Goal: Transaction & Acquisition: Purchase product/service

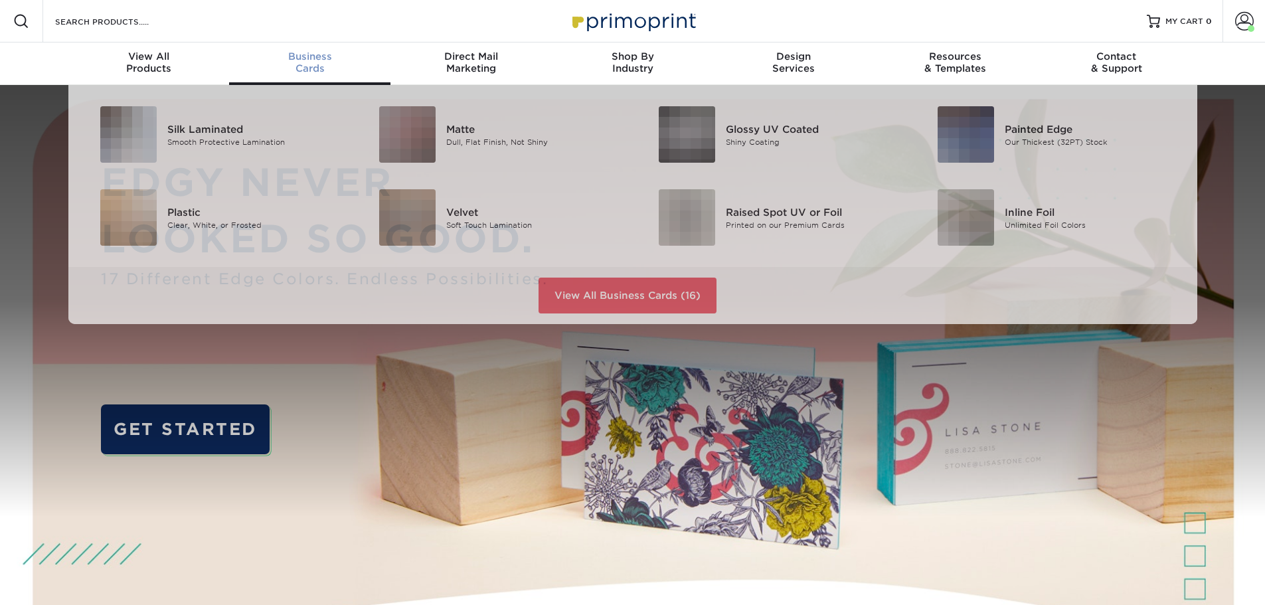
click at [313, 55] on span "Business" at bounding box center [309, 56] width 161 height 12
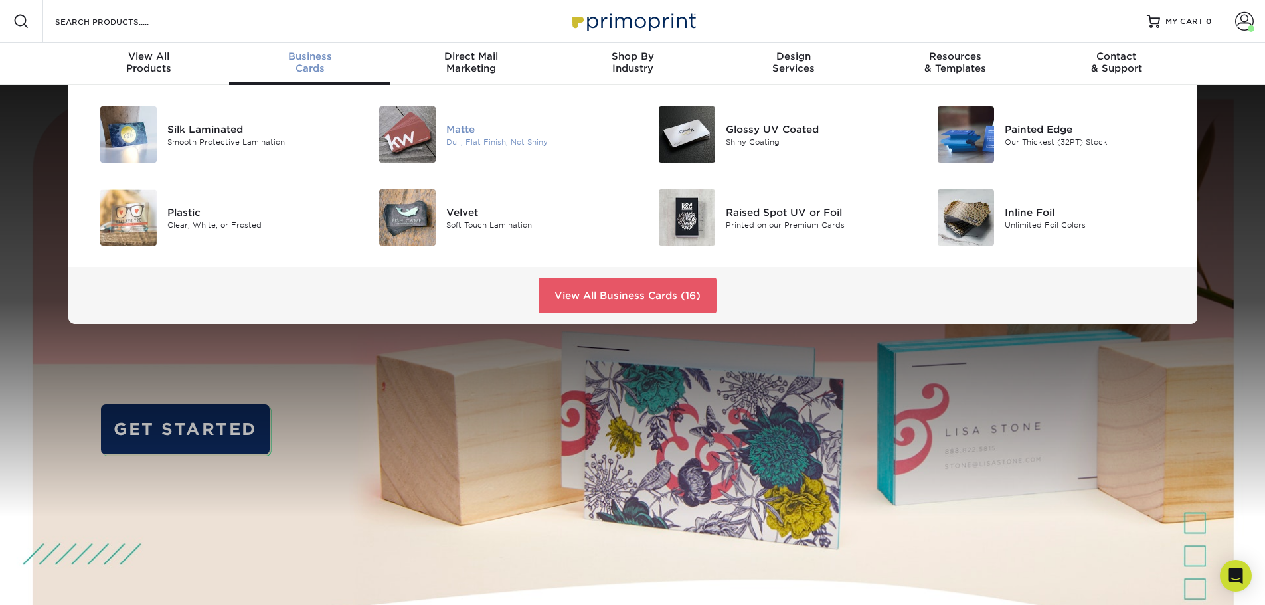
click at [474, 131] on div "Matte" at bounding box center [534, 129] width 176 height 15
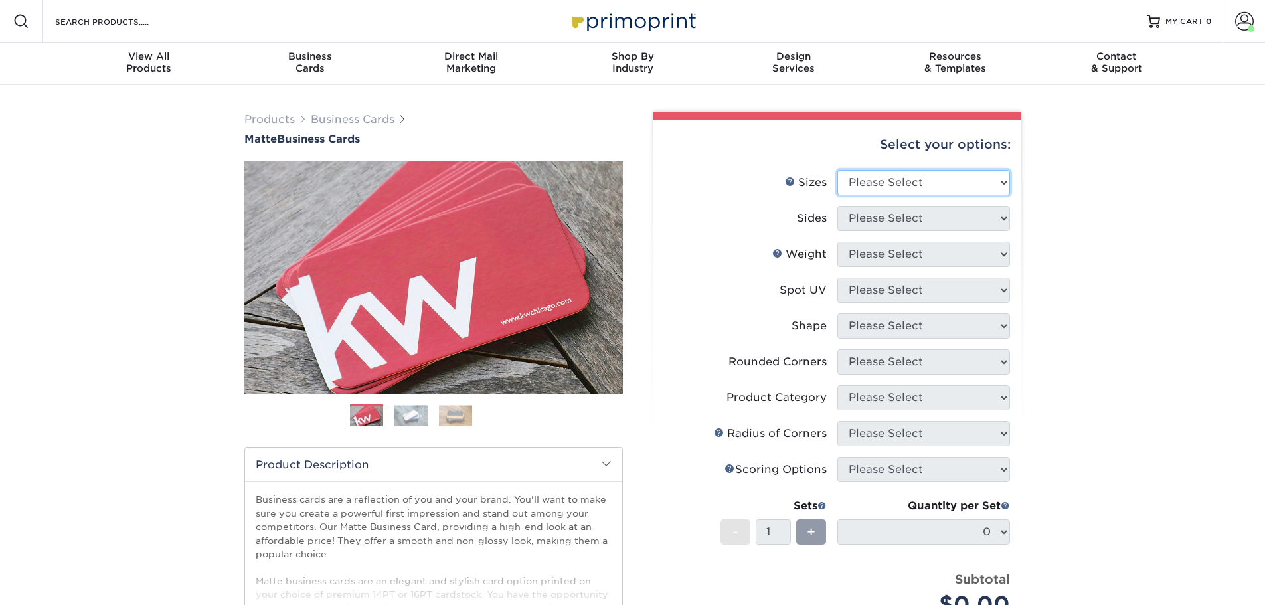
click at [920, 179] on select "Please Select 1.5" x 3.5" - Mini 1.75" x 3.5" - Mini 2" x 2" - Square 2" x 3" -…" at bounding box center [923, 182] width 173 height 25
select select "2.00x3.50"
click at [837, 170] on select "Please Select 1.5" x 3.5" - Mini 1.75" x 3.5" - Mini 2" x 2" - Square 2" x 3" -…" at bounding box center [923, 182] width 173 height 25
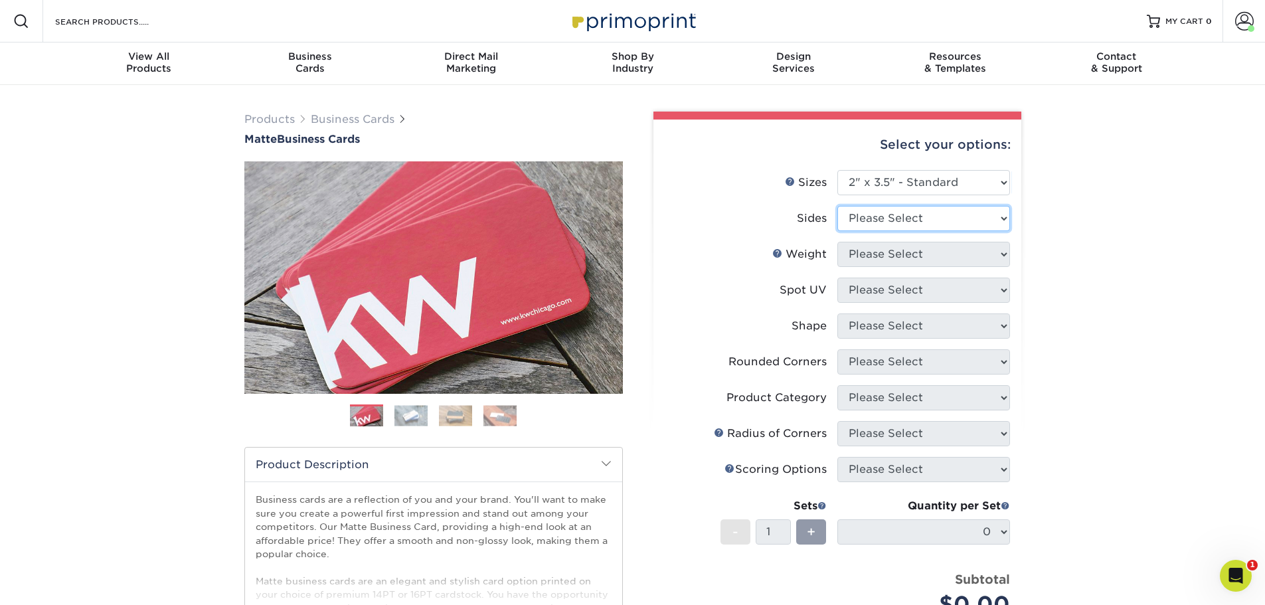
click at [873, 221] on select "Please Select Print Both Sides Print Front Only" at bounding box center [923, 218] width 173 height 25
select select "13abbda7-1d64-4f25-8bb2-c179b224825d"
click at [837, 206] on select "Please Select Print Both Sides Print Front Only" at bounding box center [923, 218] width 173 height 25
click at [875, 258] on select "Please Select 16PT 14PT" at bounding box center [923, 254] width 173 height 25
select select "16PT"
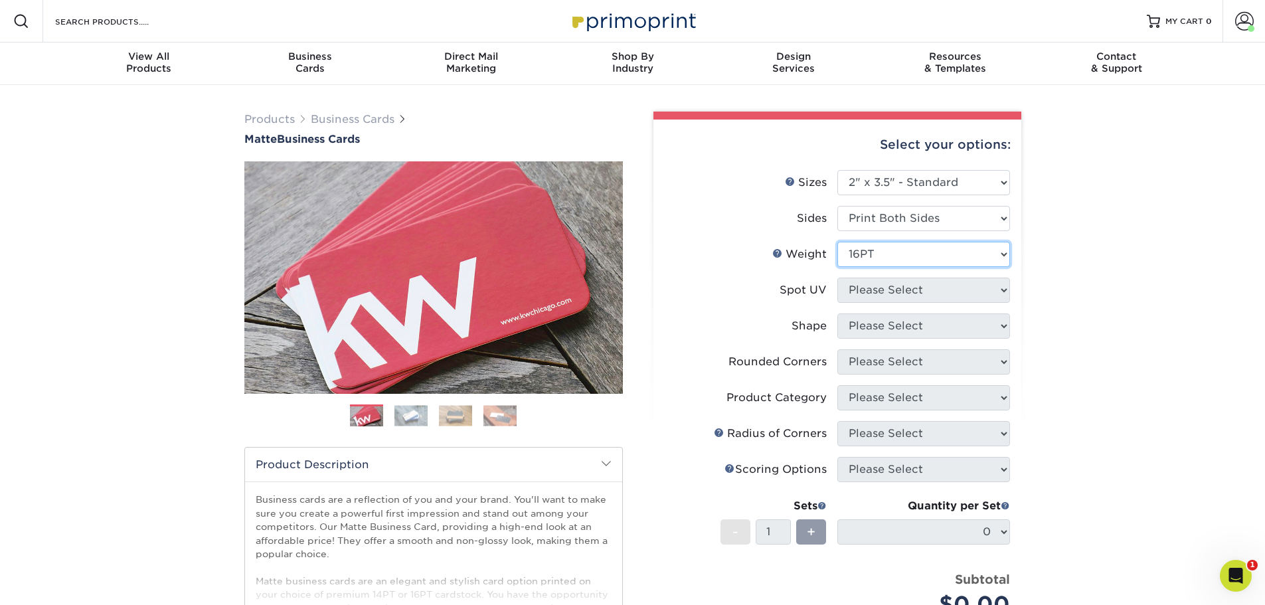
click at [837, 242] on select "Please Select 16PT 14PT" at bounding box center [923, 254] width 173 height 25
click at [869, 291] on select "Please Select No Spot UV Front and Back (Both Sides) Front Only Back Only" at bounding box center [923, 290] width 173 height 25
select select "3"
click at [837, 278] on select "Please Select No Spot UV Front and Back (Both Sides) Front Only Back Only" at bounding box center [923, 290] width 173 height 25
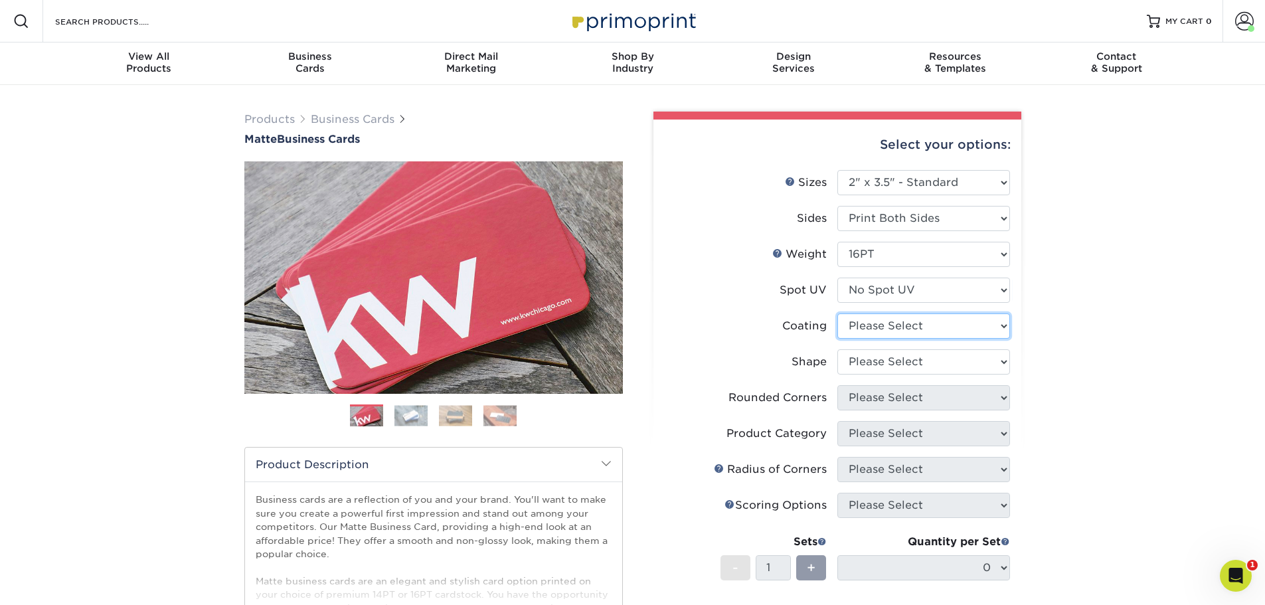
click at [867, 323] on select at bounding box center [923, 325] width 173 height 25
select select "121bb7b5-3b4d-429f-bd8d-bbf80e953313"
click at [837, 313] on select at bounding box center [923, 325] width 173 height 25
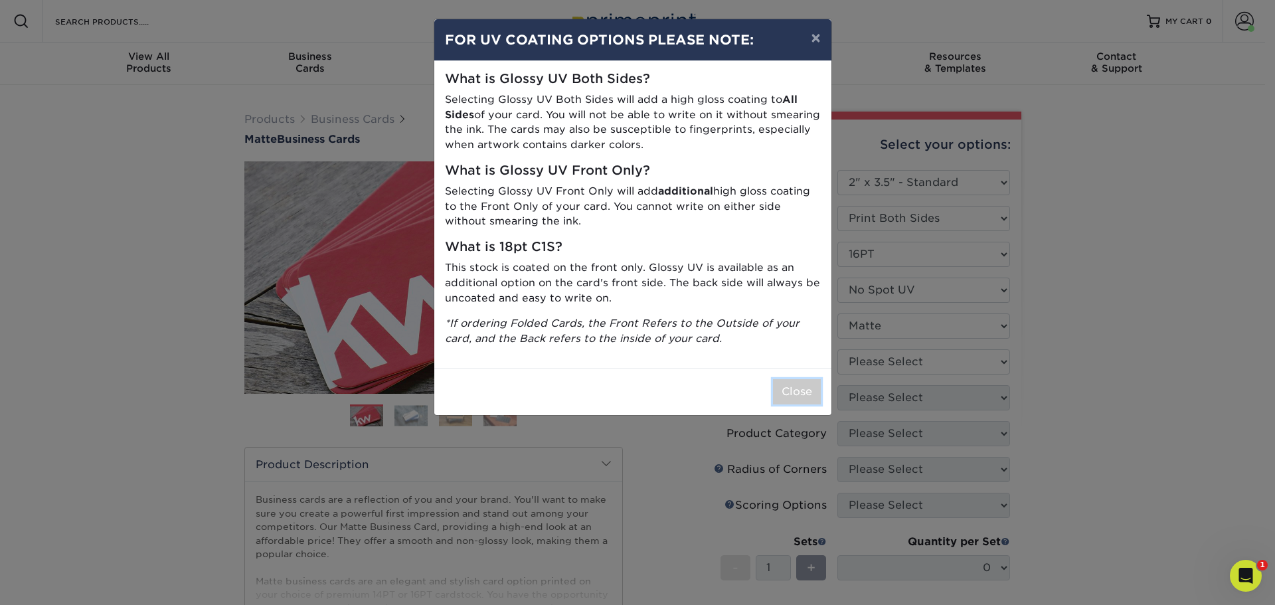
click at [798, 388] on button "Close" at bounding box center [797, 391] width 48 height 25
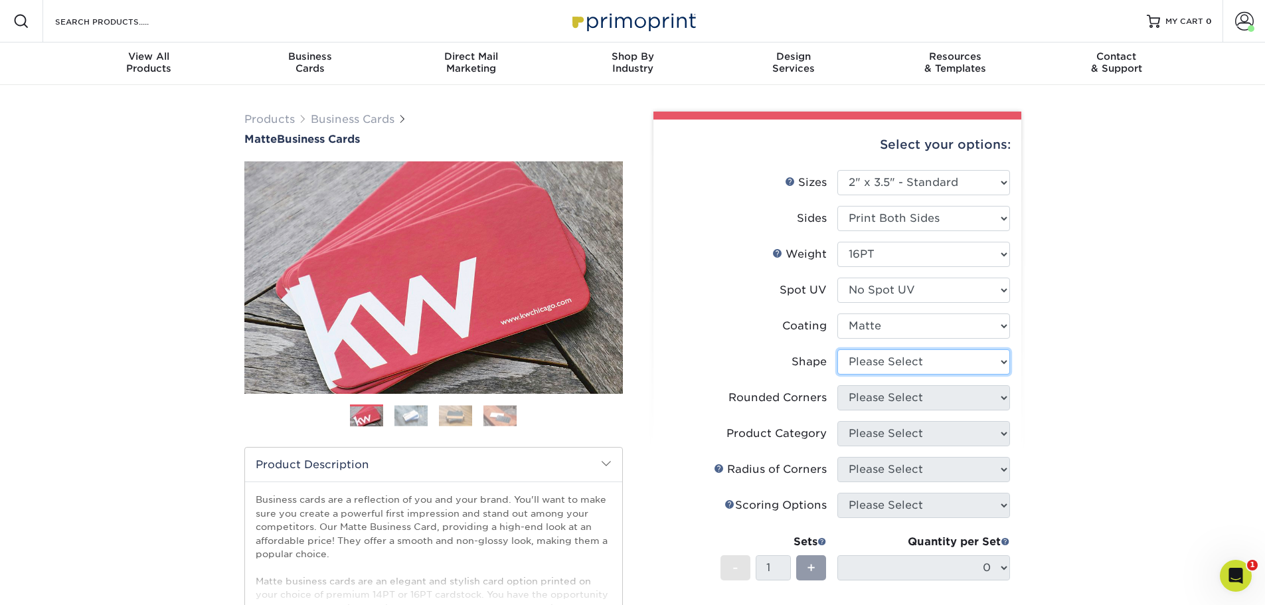
click at [899, 366] on select "Please Select Standard Oval" at bounding box center [923, 361] width 173 height 25
select select "standard"
click at [837, 349] on select "Please Select Standard Oval" at bounding box center [923, 361] width 173 height 25
click at [891, 396] on select "Please Select Yes - Round 2 Corners Yes - Round 4 Corners No" at bounding box center [923, 397] width 173 height 25
select select "0"
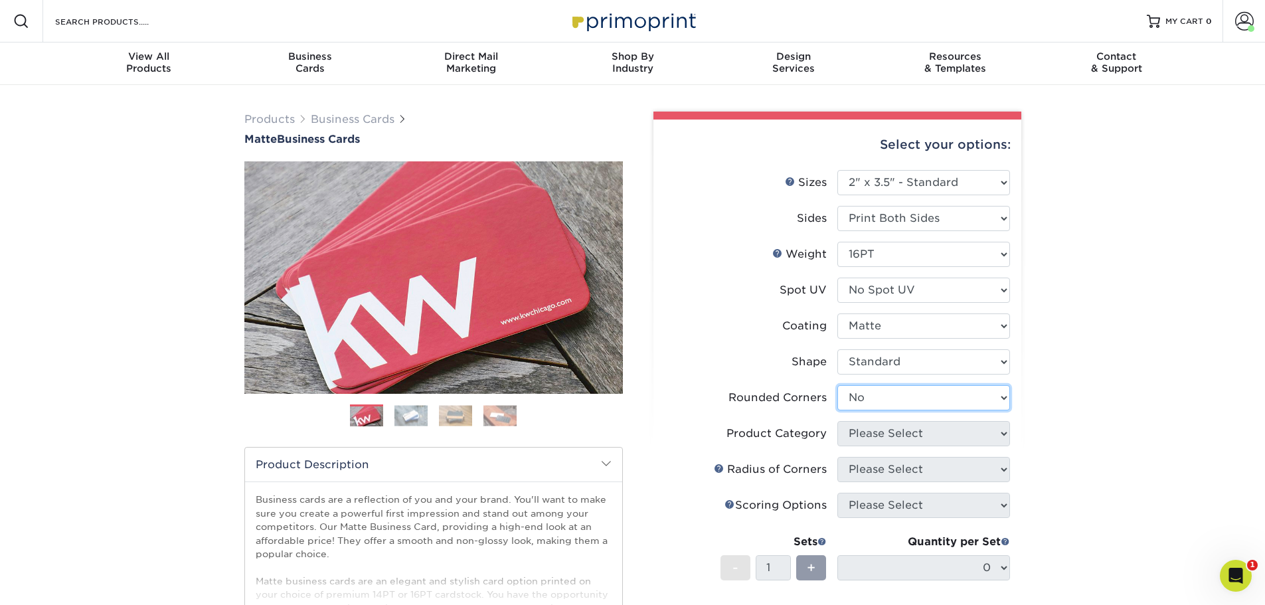
click at [837, 385] on select "Please Select Yes - Round 2 Corners Yes - Round 4 Corners No" at bounding box center [923, 397] width 173 height 25
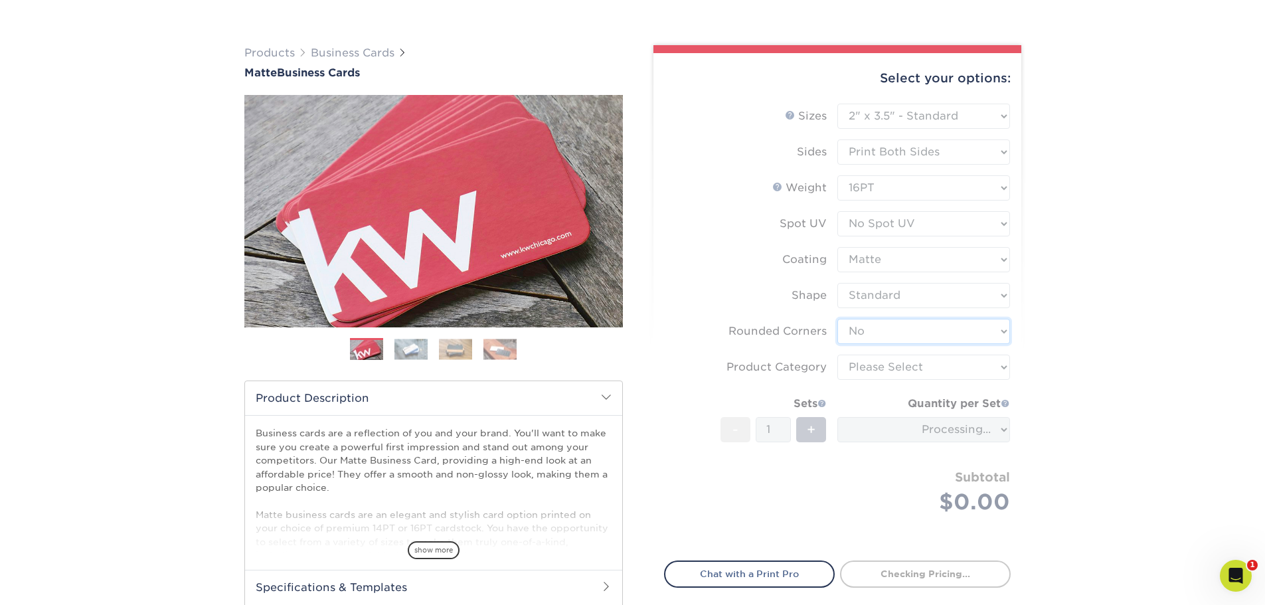
scroll to position [133, 0]
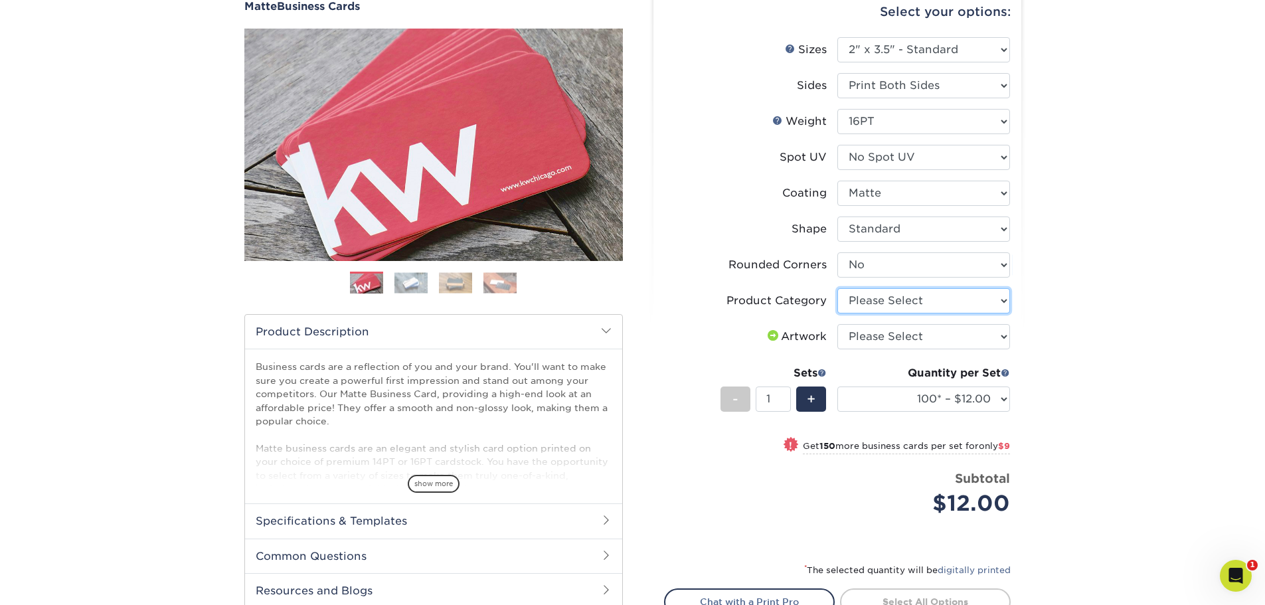
click at [871, 297] on select "Please Select Business Cards" at bounding box center [923, 300] width 173 height 25
select select "3b5148f1-0588-4f88-a218-97bcfdce65c1"
click at [837, 288] on select "Please Select Business Cards" at bounding box center [923, 300] width 173 height 25
click at [883, 338] on select "Please Select I will upload files I need a design - $100" at bounding box center [923, 336] width 173 height 25
select select "upload"
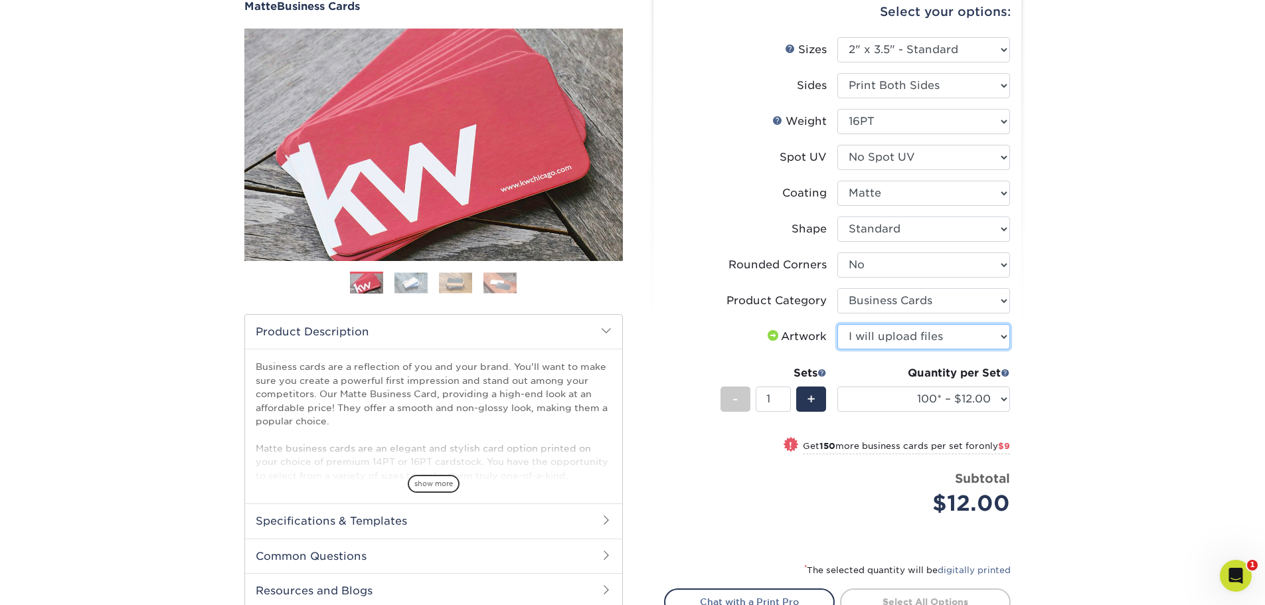
click at [837, 324] on select "Please Select I will upload files I need a design - $100" at bounding box center [923, 336] width 173 height 25
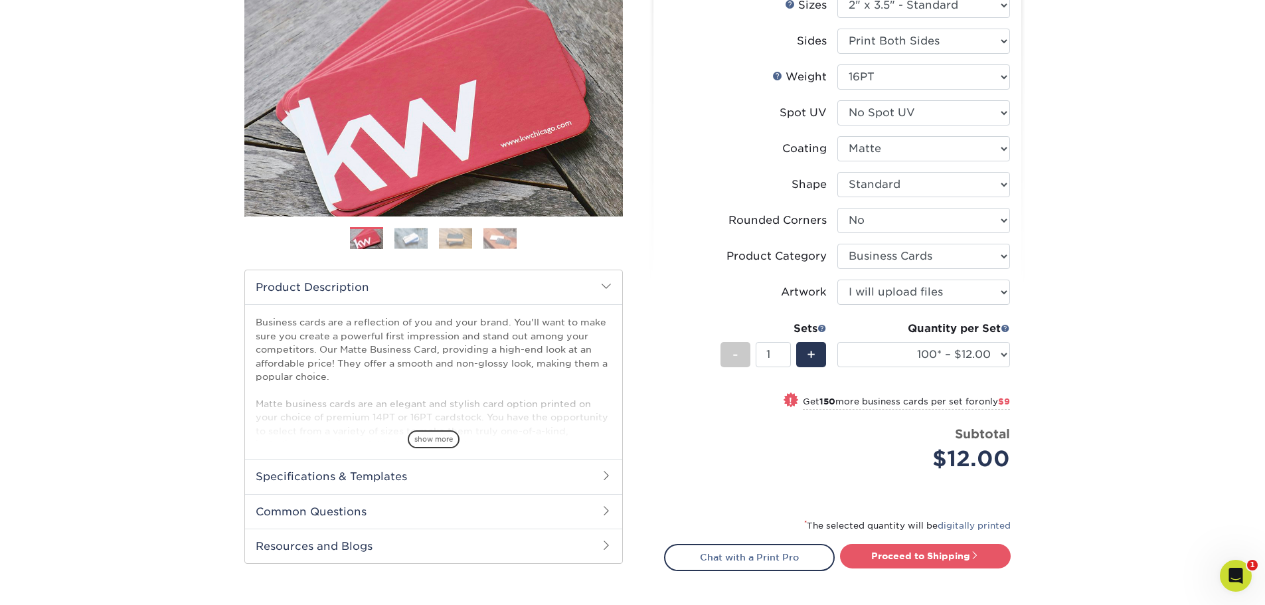
scroll to position [266, 0]
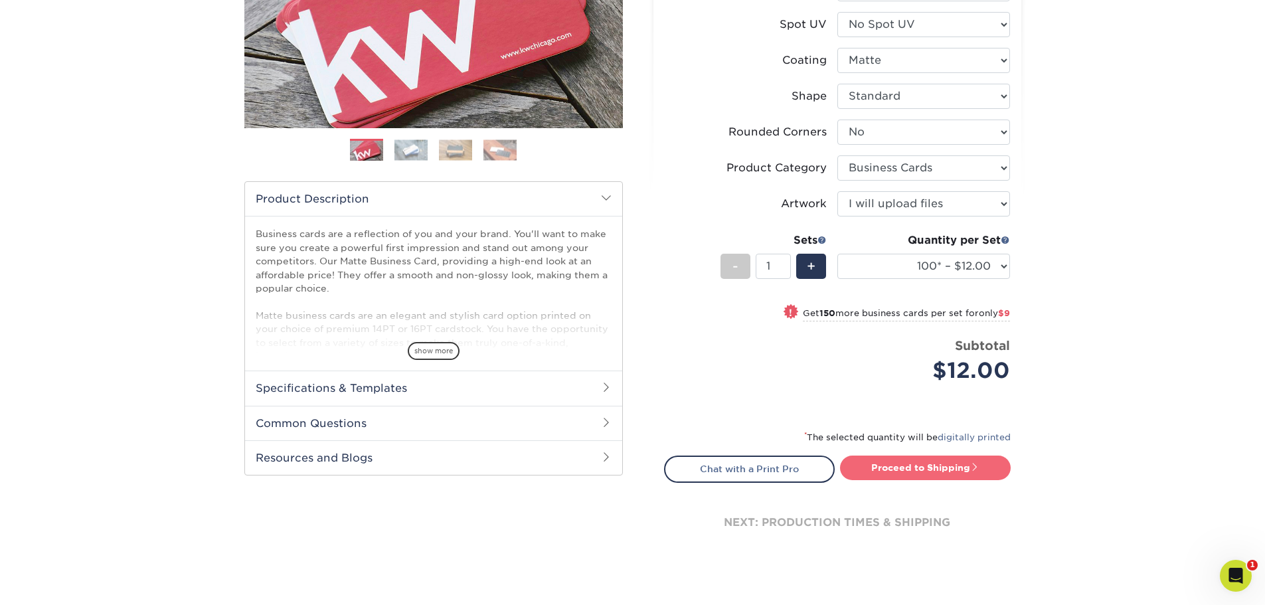
click at [920, 467] on link "Proceed to Shipping" at bounding box center [925, 468] width 171 height 24
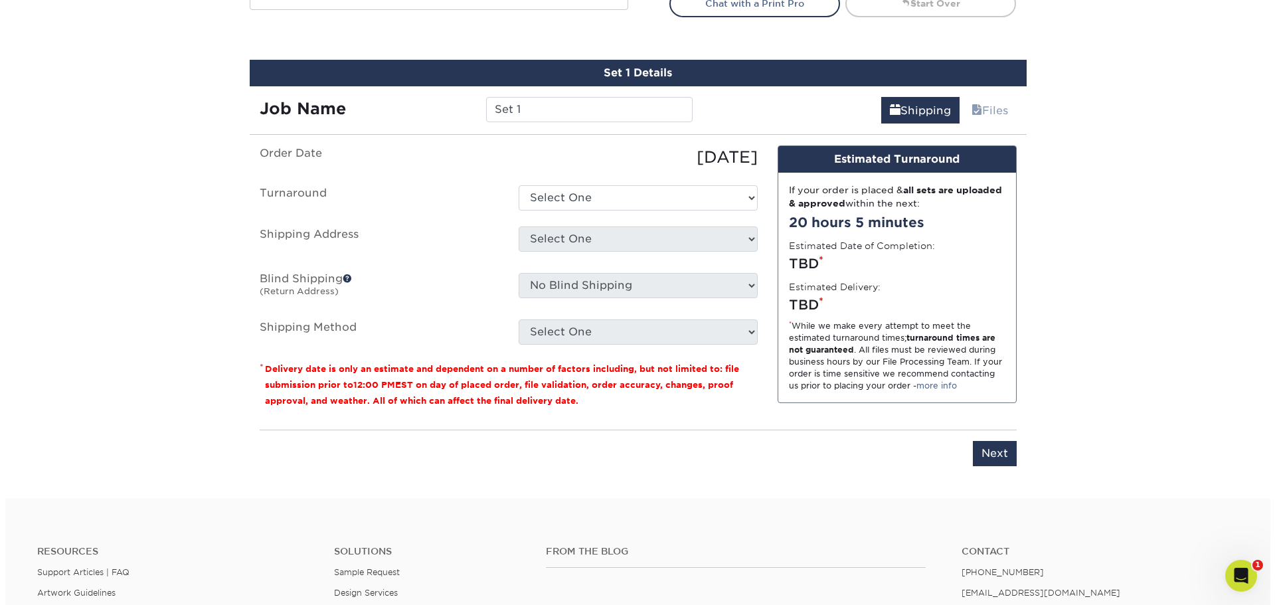
scroll to position [758, 0]
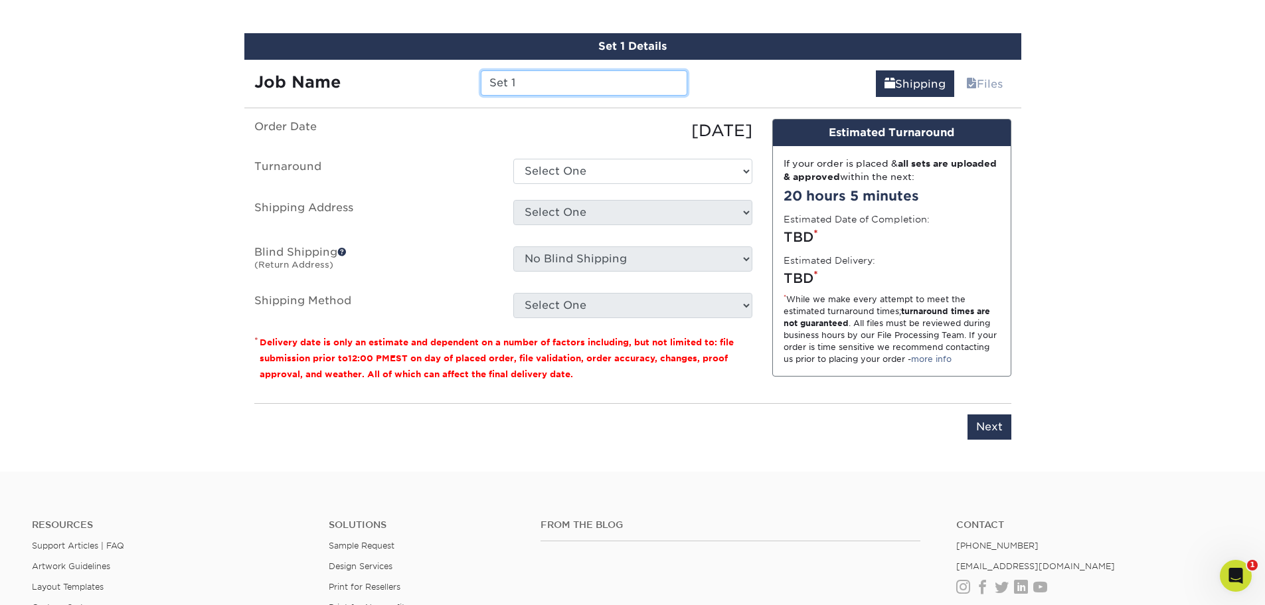
drag, startPoint x: 525, startPoint y: 79, endPoint x: 402, endPoint y: 77, distance: 122.2
click at [402, 77] on div "Job Name Set 1" at bounding box center [471, 82] width 454 height 25
type input "[PERSON_NAME]"
click at [549, 169] on select "Select One 2-4 Business Days 2 Day Next Business Day" at bounding box center [632, 171] width 239 height 25
select select "47dbf4b1-3bfd-4687-b793-fcd3ee179f06"
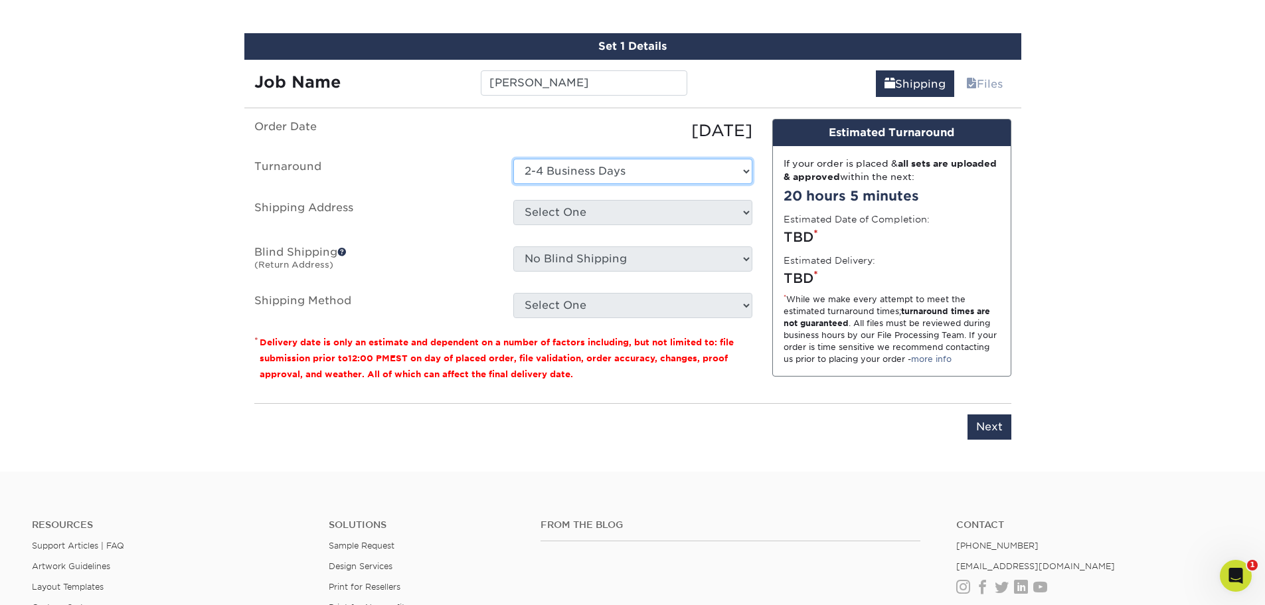
click at [513, 159] on select "Select One 2-4 Business Days 2 Day Next Business Day" at bounding box center [632, 171] width 239 height 25
click at [578, 208] on select "Select One Aaron Stock Adam Gander Amanda Weber Ana Young Anthony Pozzi Bert Bl…" at bounding box center [632, 212] width 239 height 25
select select "newaddress"
click at [513, 200] on select "Select One Aaron Stock Adam Gander Amanda Weber Ana Young Anthony Pozzi Bert Bl…" at bounding box center [632, 212] width 239 height 25
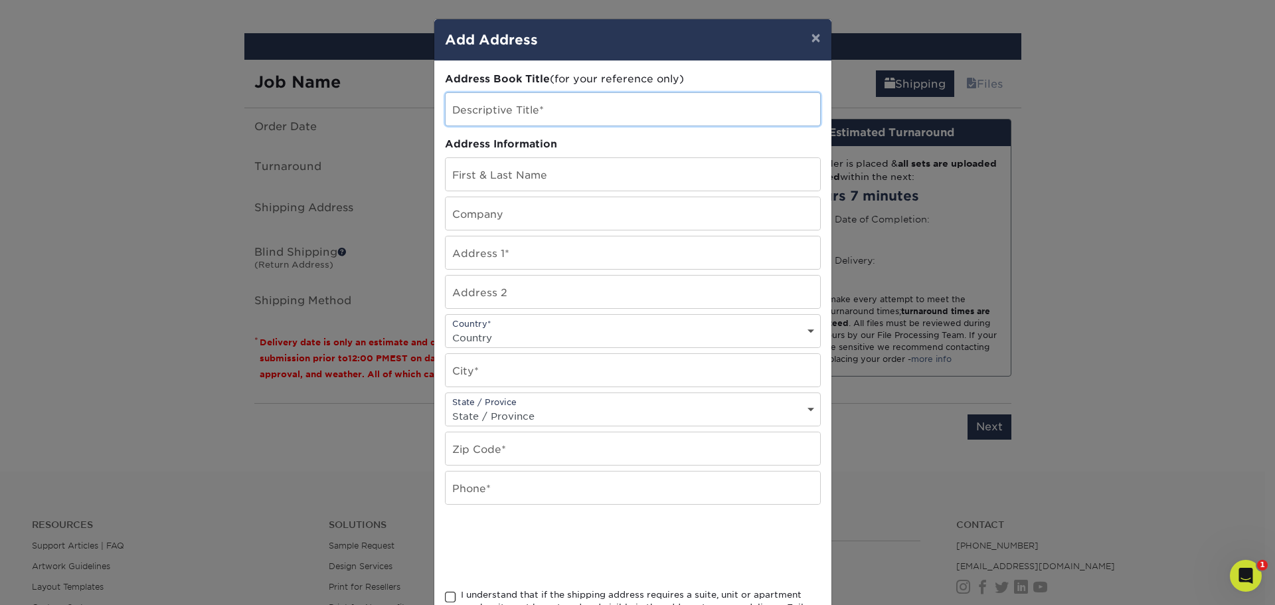
click at [487, 112] on input "text" at bounding box center [633, 109] width 375 height 33
type input "[PERSON_NAME]"
type input "Rob Pennigroth"
type input "[STREET_ADDRESS]"
select select "US"
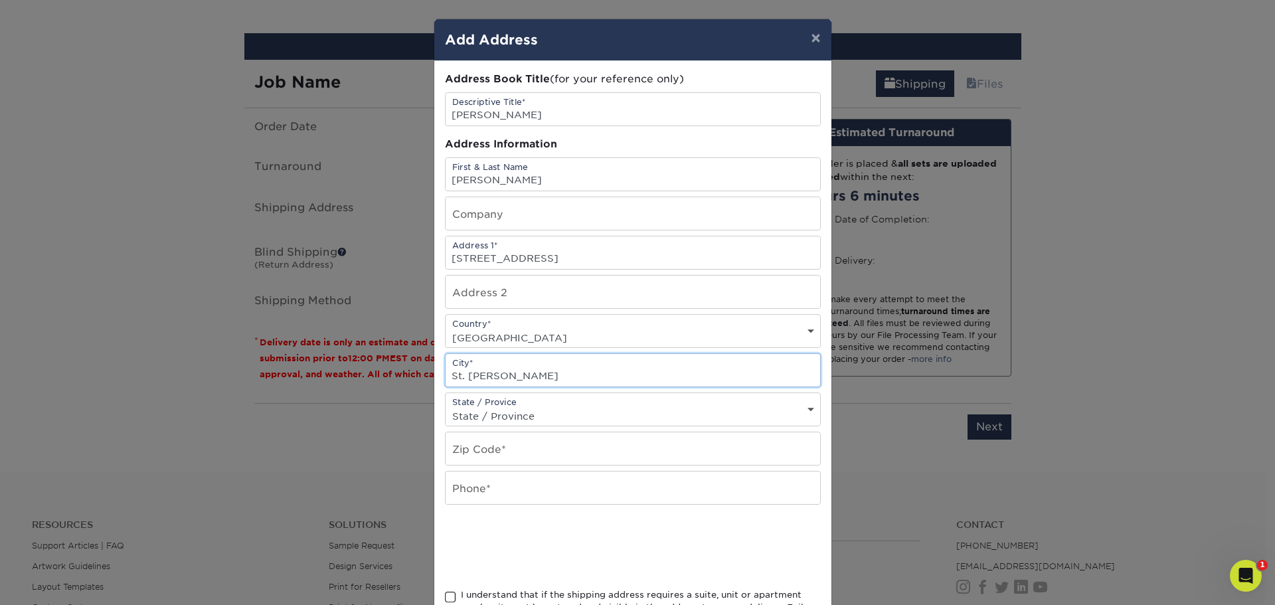
type input "St. Peters"
select select "MO"
type input "63376"
type input "3144854985"
drag, startPoint x: 549, startPoint y: 179, endPoint x: 430, endPoint y: 187, distance: 118.5
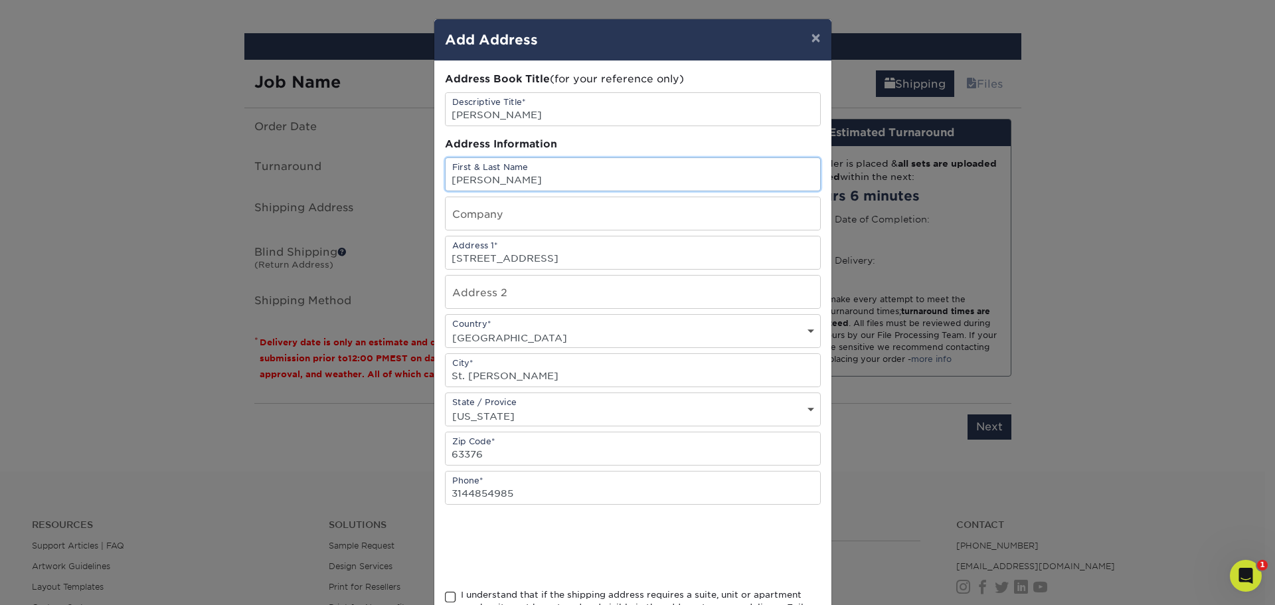
click at [434, 187] on div "Address Book Title (for your reference only) Descriptive Title* Chris Pennigrot…" at bounding box center [632, 358] width 397 height 594
type input "[PERSON_NAME]"
type input "c/o [PERSON_NAME]"
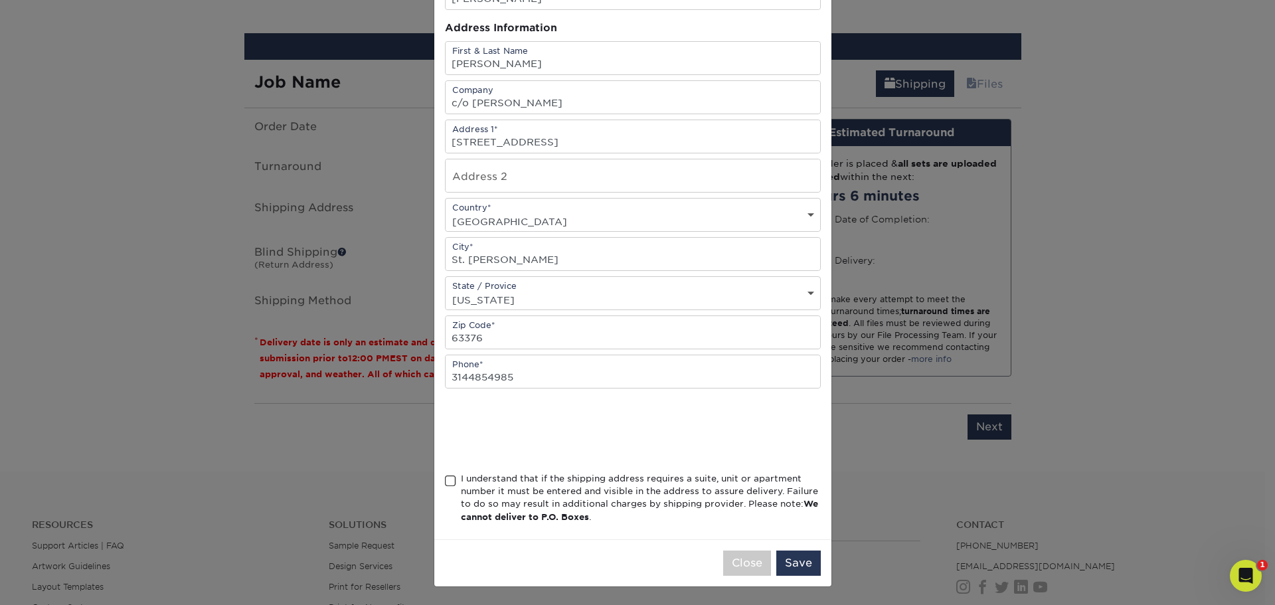
scroll to position [117, 0]
click at [446, 480] on span at bounding box center [450, 480] width 11 height 13
click at [0, 0] on input "I understand that if the shipping address requires a suite, unit or apartment n…" at bounding box center [0, 0] width 0 height 0
click at [790, 557] on button "Save" at bounding box center [798, 562] width 44 height 25
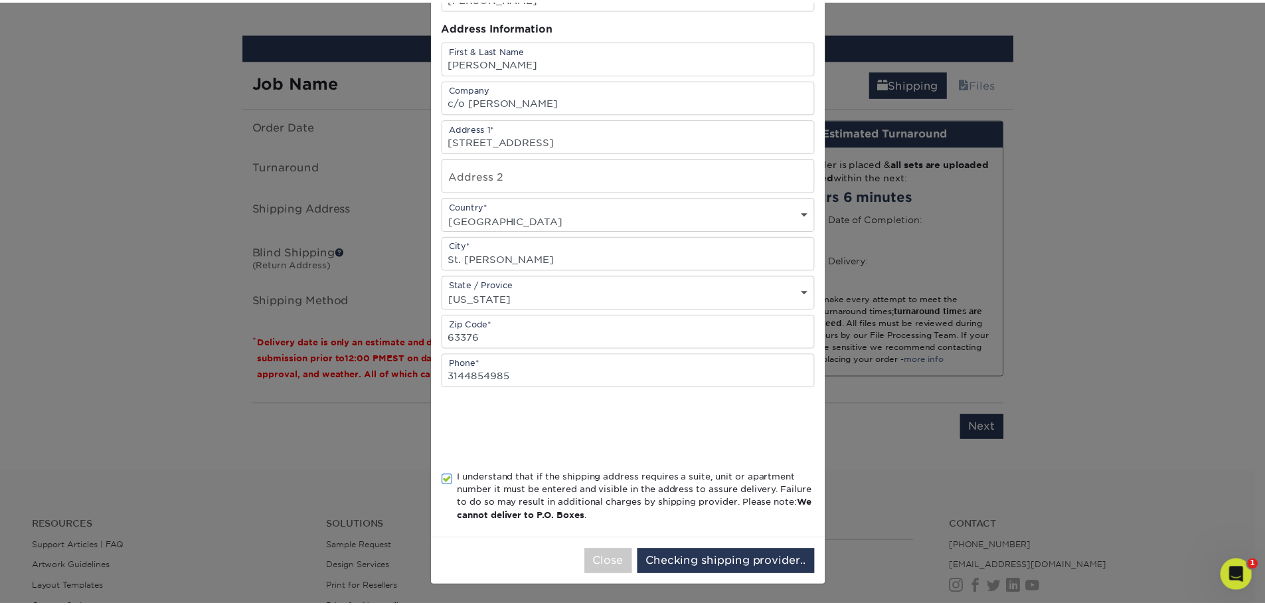
scroll to position [0, 0]
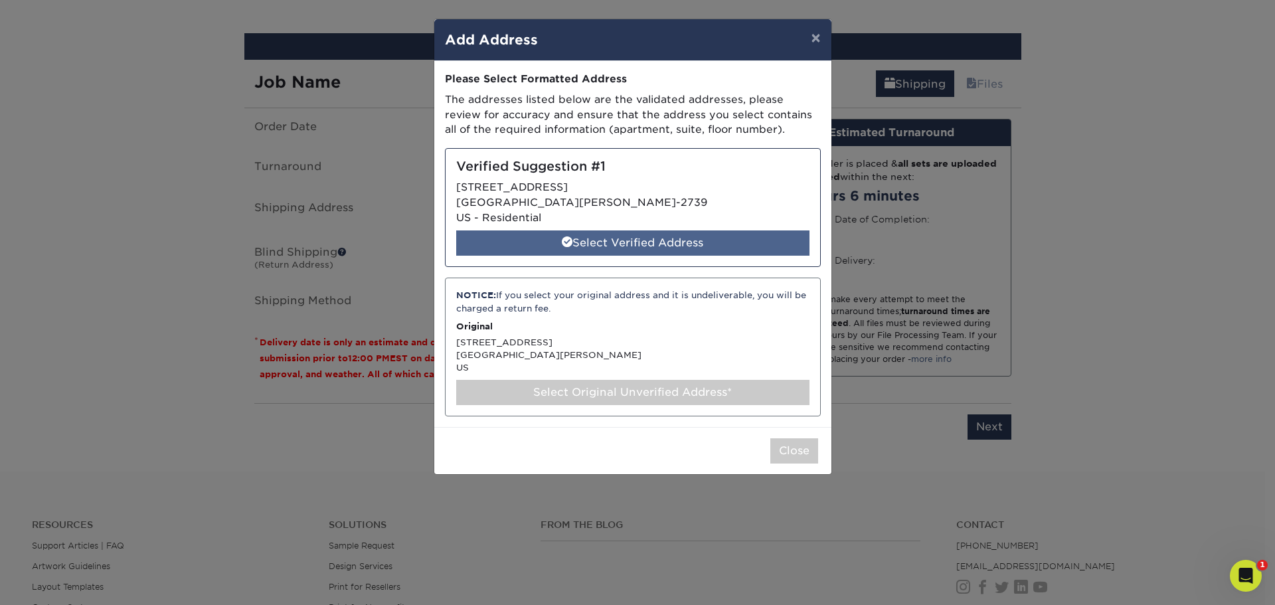
click at [632, 243] on div "Select Verified Address" at bounding box center [632, 242] width 353 height 25
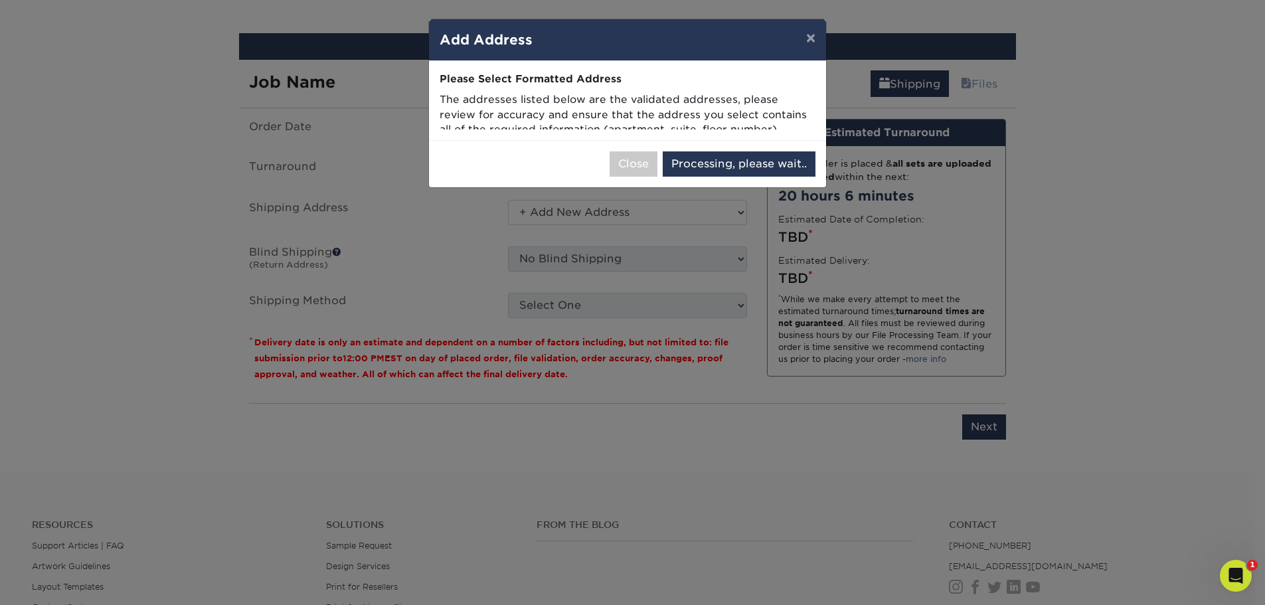
select select "285317"
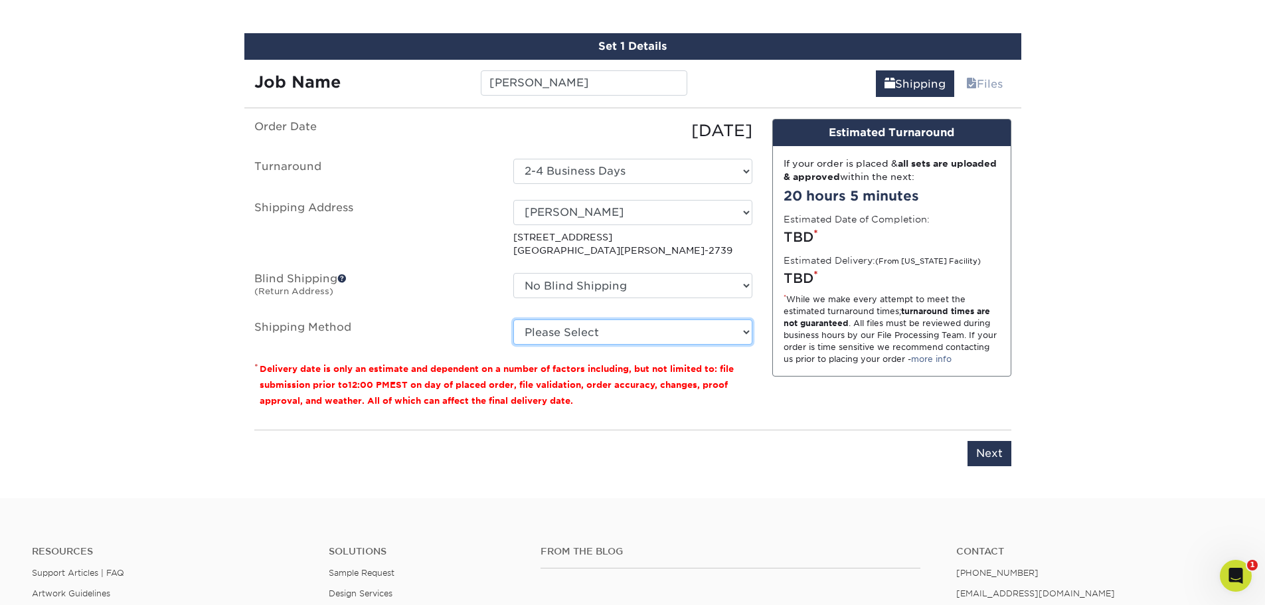
click at [594, 329] on select "Please Select Ground Shipping (+$7.84) 3 Day Shipping Service (+$20.04) 2 Day A…" at bounding box center [632, 331] width 239 height 25
select select "03"
click at [513, 319] on select "Please Select Ground Shipping (+$7.84) 3 Day Shipping Service (+$20.04) 2 Day A…" at bounding box center [632, 331] width 239 height 25
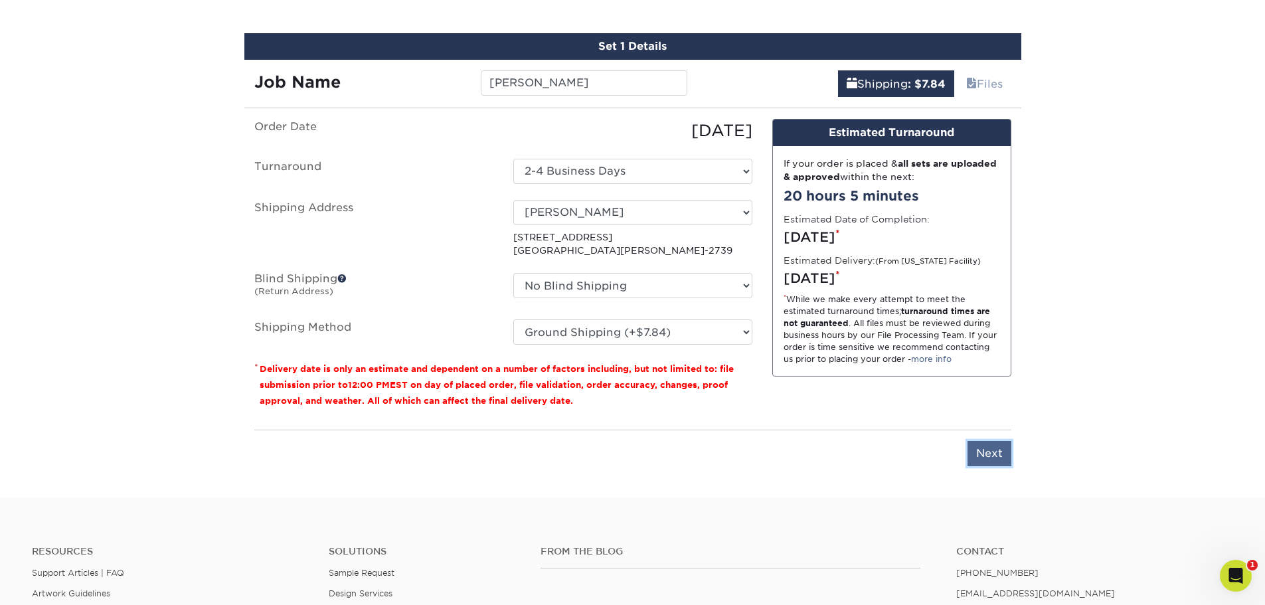
click at [996, 454] on input "Next" at bounding box center [990, 453] width 44 height 25
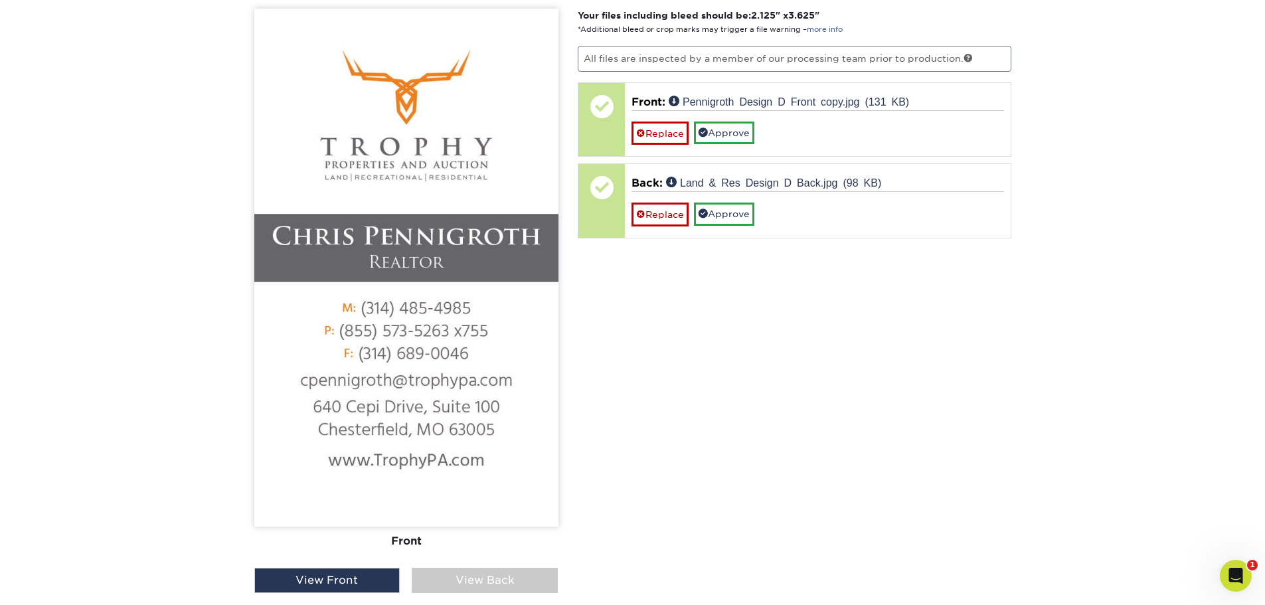
scroll to position [1289, 0]
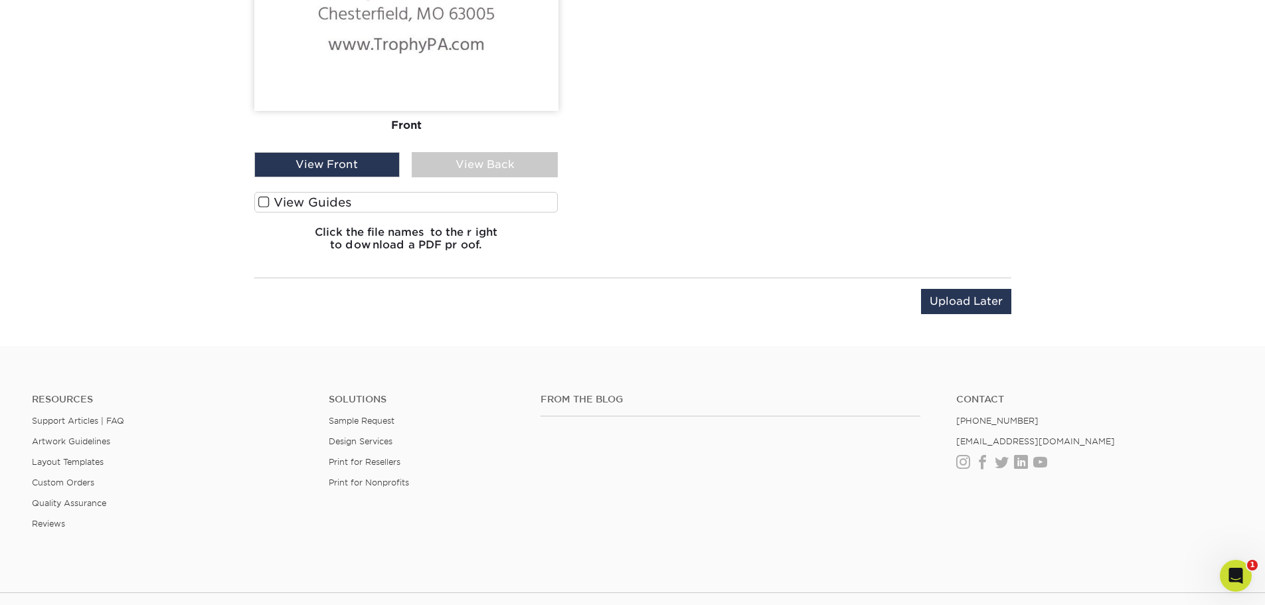
click at [262, 201] on span at bounding box center [263, 202] width 11 height 13
click at [0, 0] on input "View Guides" at bounding box center [0, 0] width 0 height 0
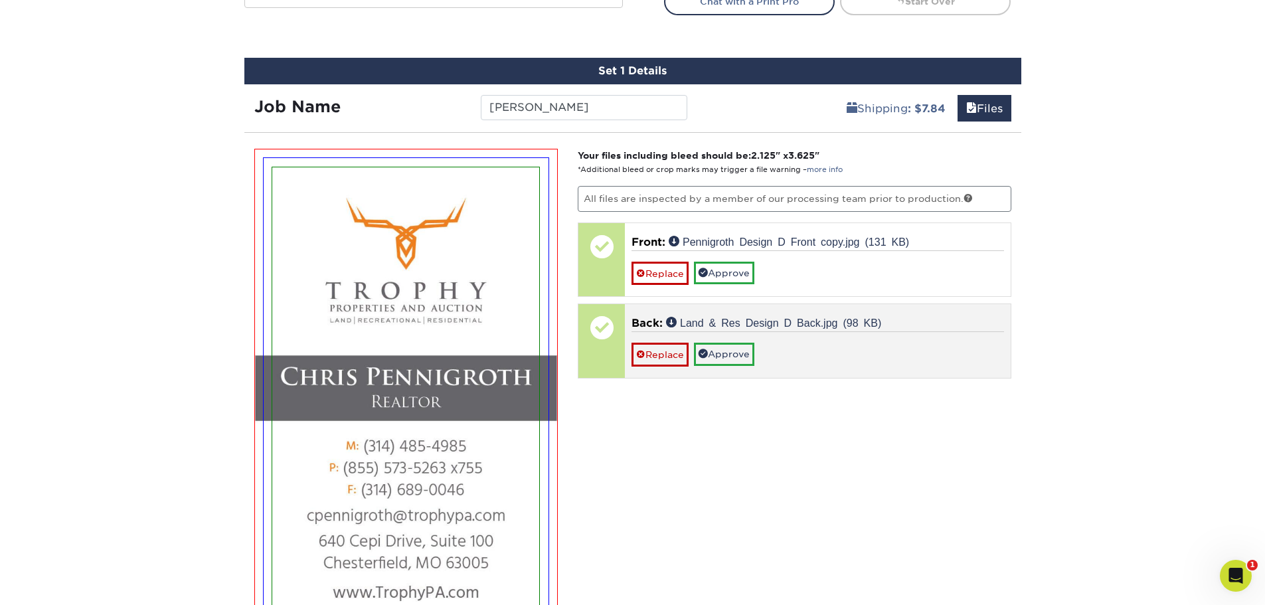
scroll to position [705, 0]
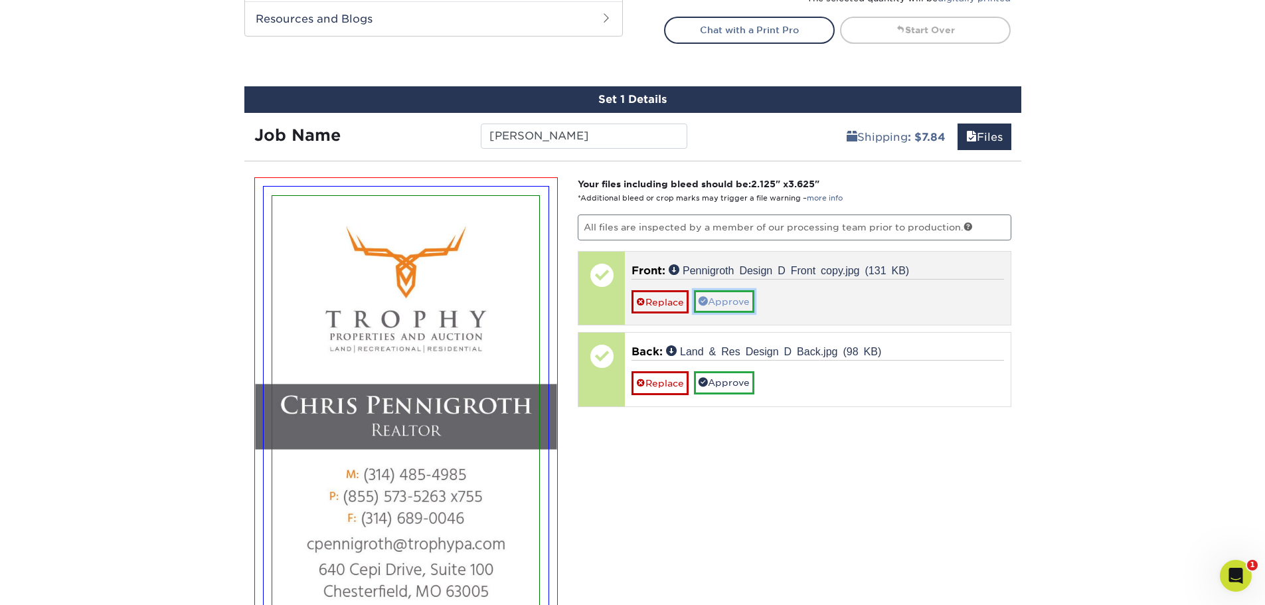
click at [736, 299] on link "Approve" at bounding box center [724, 301] width 60 height 23
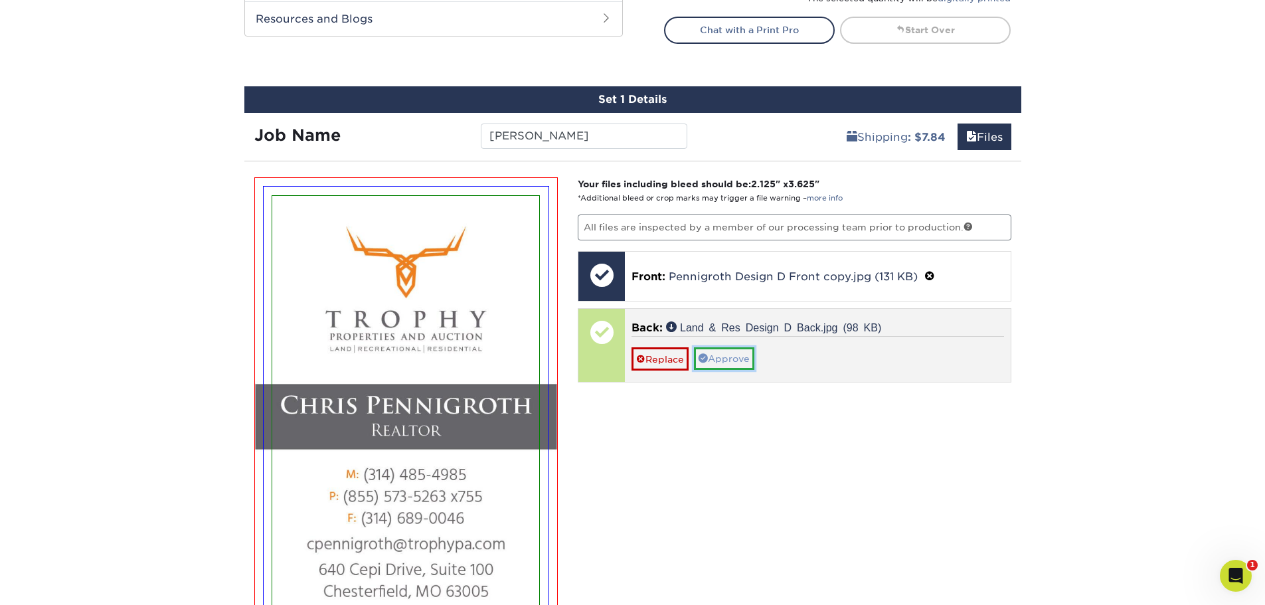
click at [729, 363] on link "Approve" at bounding box center [724, 358] width 60 height 23
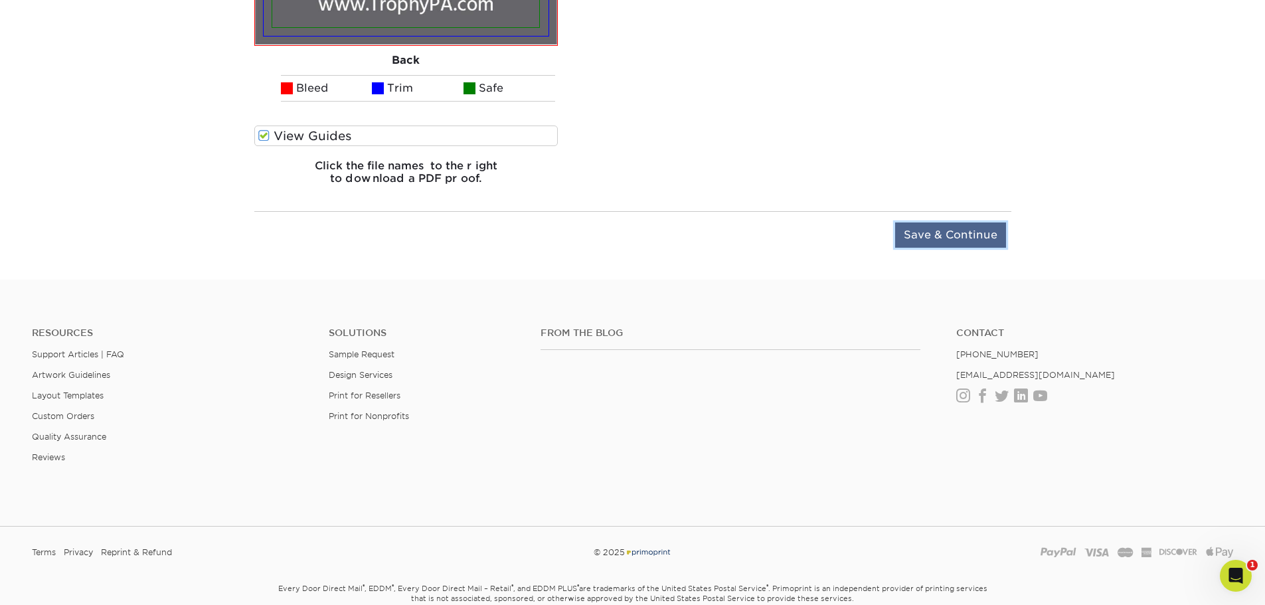
click at [971, 229] on input "Save & Continue" at bounding box center [950, 234] width 111 height 25
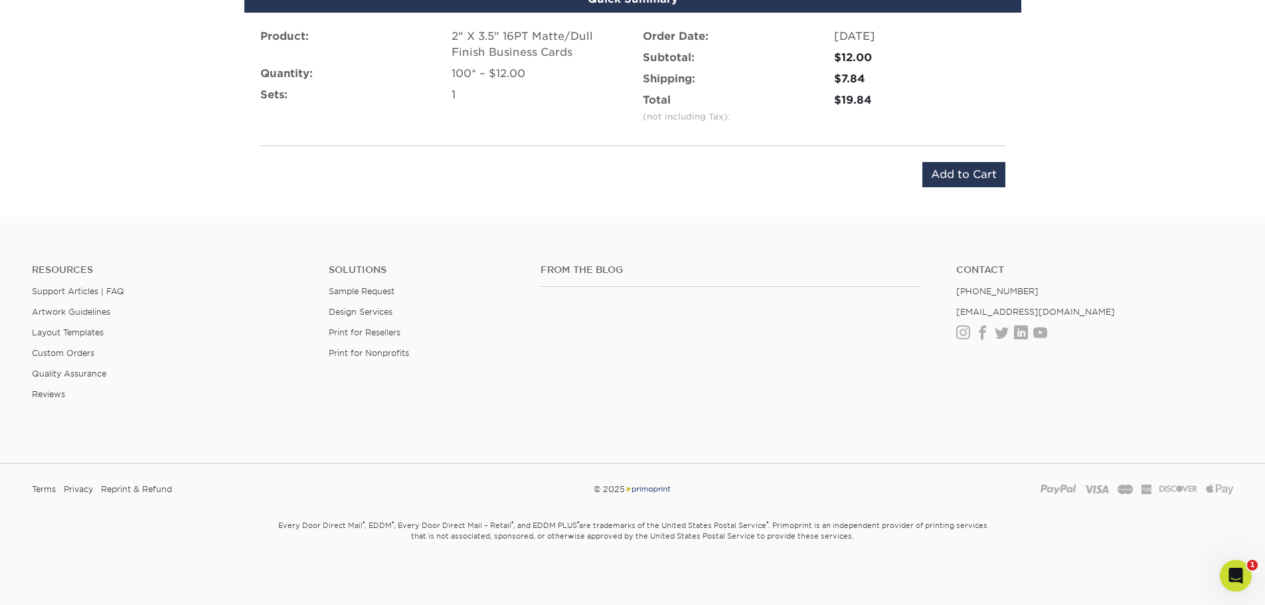
scroll to position [893, 0]
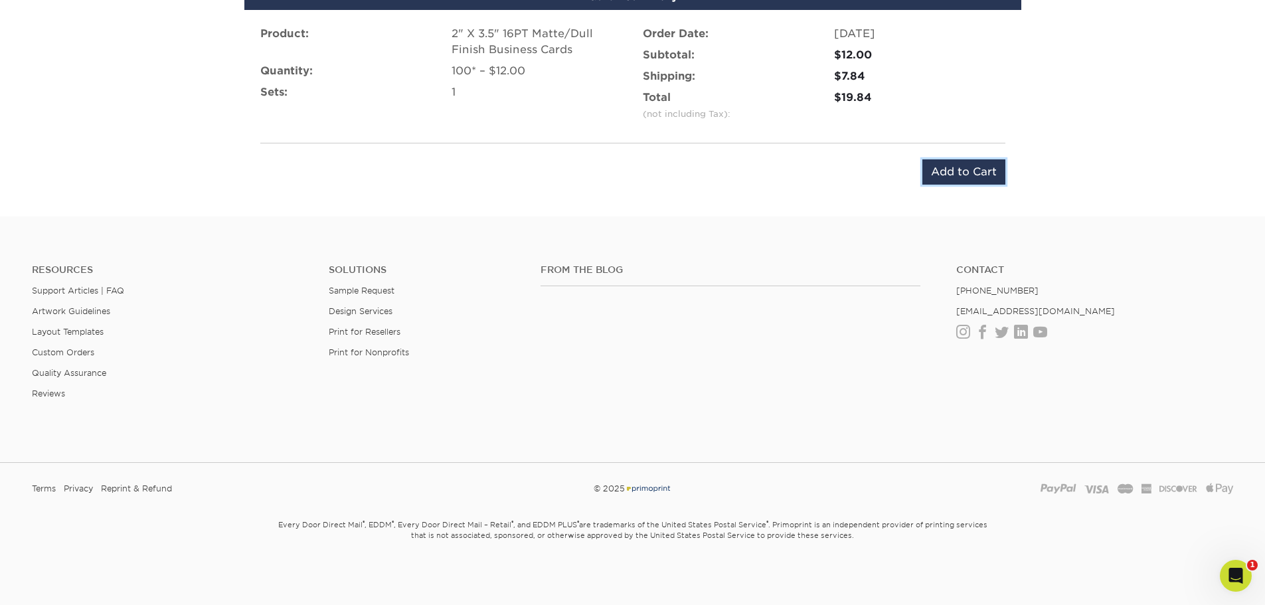
drag, startPoint x: 974, startPoint y: 168, endPoint x: 964, endPoint y: 160, distance: 12.2
click at [974, 169] on input "Add to Cart" at bounding box center [963, 171] width 83 height 25
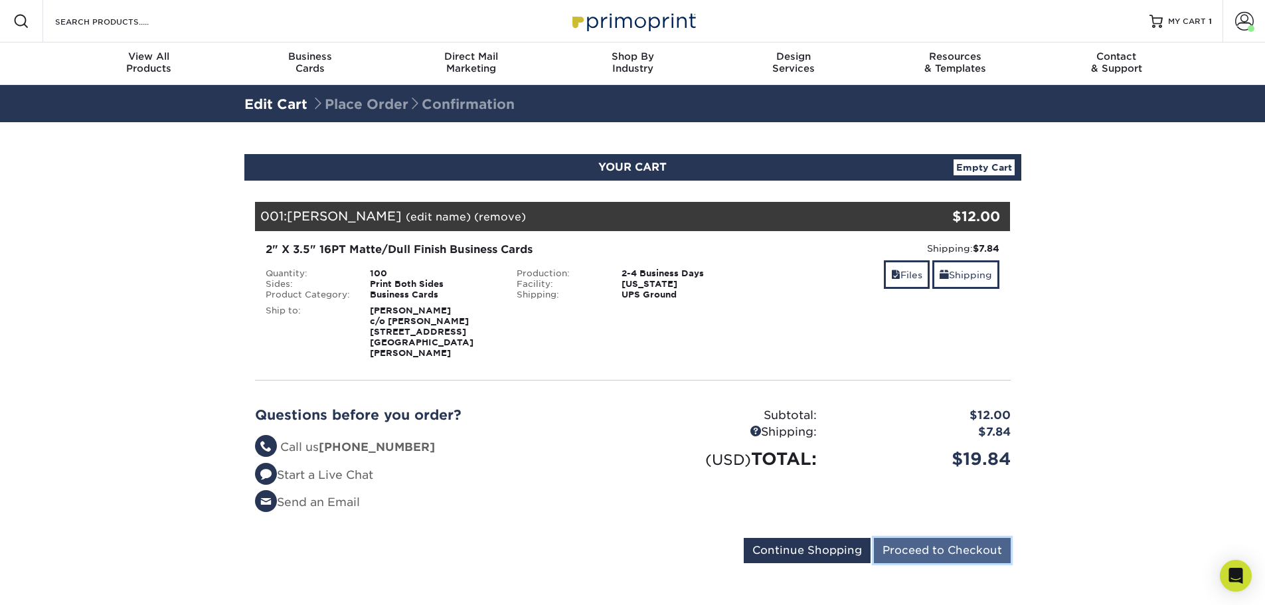
click at [958, 543] on input "Proceed to Checkout" at bounding box center [942, 550] width 137 height 25
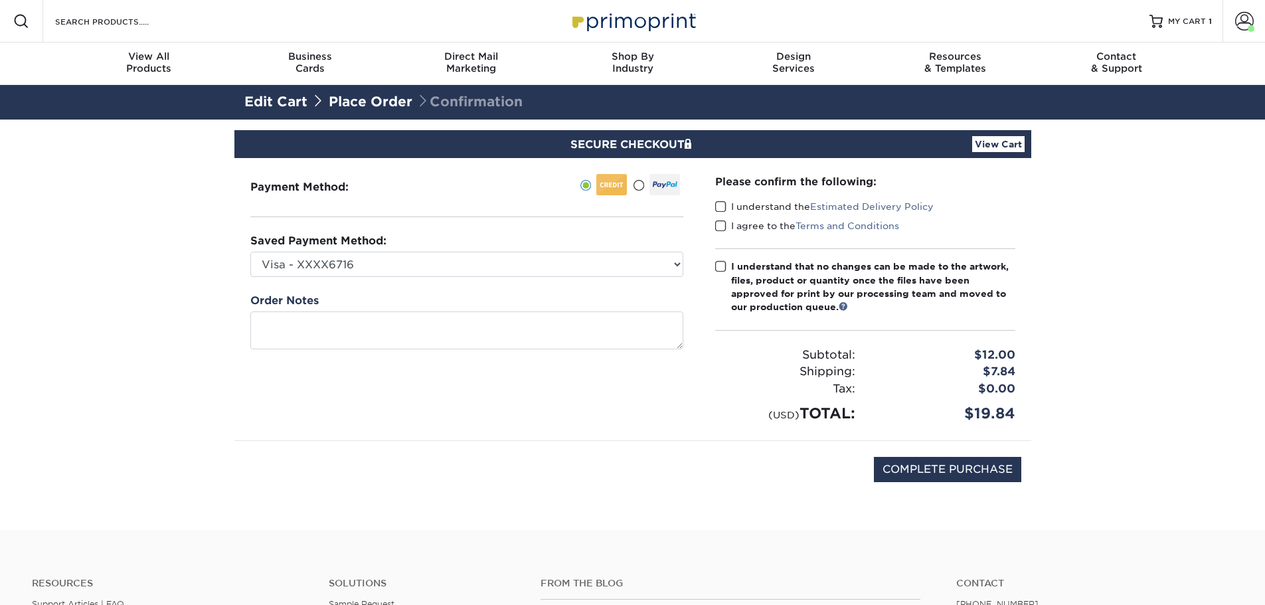
drag, startPoint x: 721, startPoint y: 204, endPoint x: 721, endPoint y: 214, distance: 10.0
click at [721, 205] on span at bounding box center [720, 207] width 11 height 13
click at [0, 0] on input "I understand the Estimated Delivery Policy" at bounding box center [0, 0] width 0 height 0
click at [722, 227] on span at bounding box center [720, 226] width 11 height 13
click at [0, 0] on input "I agree to the Terms and Conditions" at bounding box center [0, 0] width 0 height 0
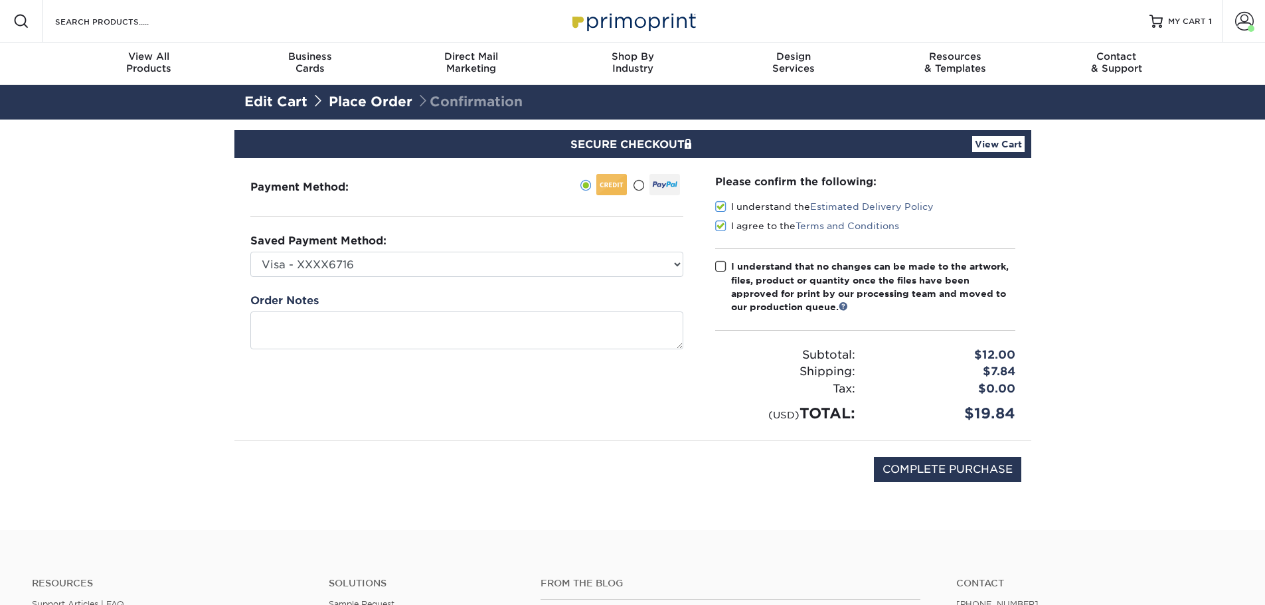
click at [721, 267] on span at bounding box center [720, 266] width 11 height 13
click at [0, 0] on input "I understand that no changes can be made to the artwork, files, product or quan…" at bounding box center [0, 0] width 0 height 0
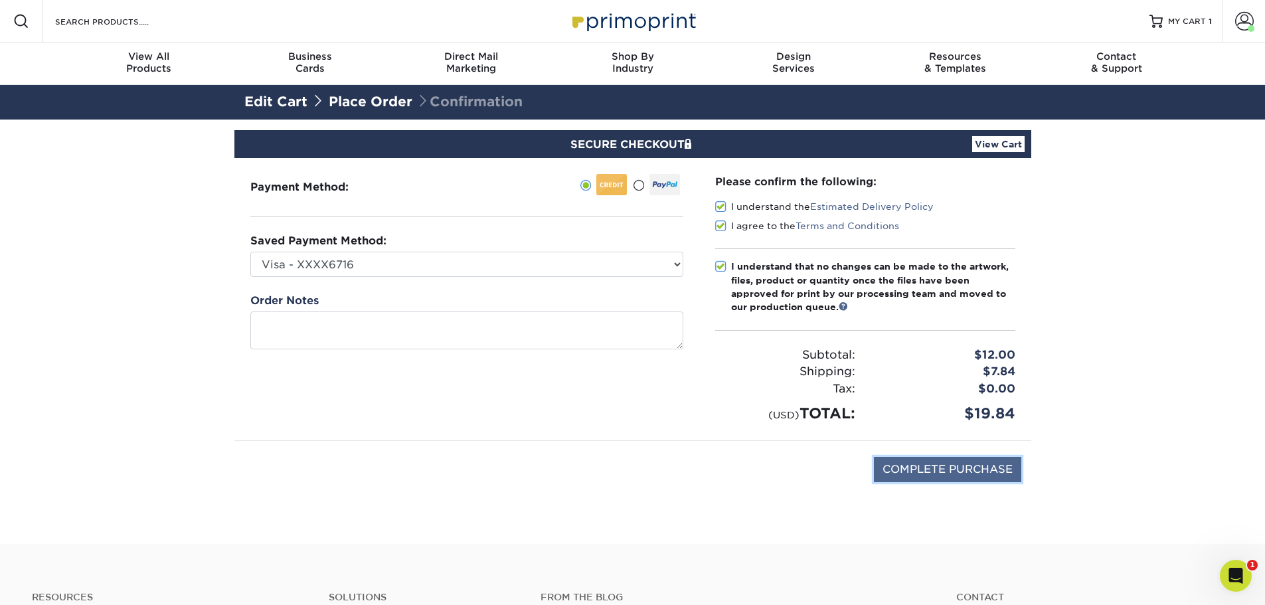
click at [953, 468] on input "COMPLETE PURCHASE" at bounding box center [947, 469] width 147 height 25
type input "PROCESSING, PLEASE WAIT..."
